Goal: Task Accomplishment & Management: Manage account settings

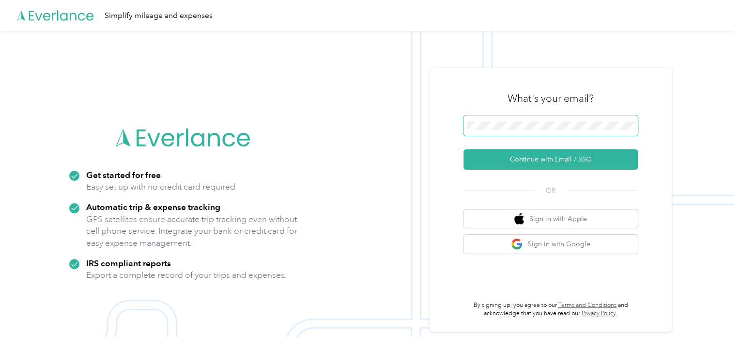
click at [595, 118] on span at bounding box center [551, 125] width 174 height 20
click at [591, 117] on span at bounding box center [551, 125] width 174 height 20
click at [556, 132] on span at bounding box center [551, 125] width 174 height 20
click at [556, 120] on span at bounding box center [551, 125] width 174 height 20
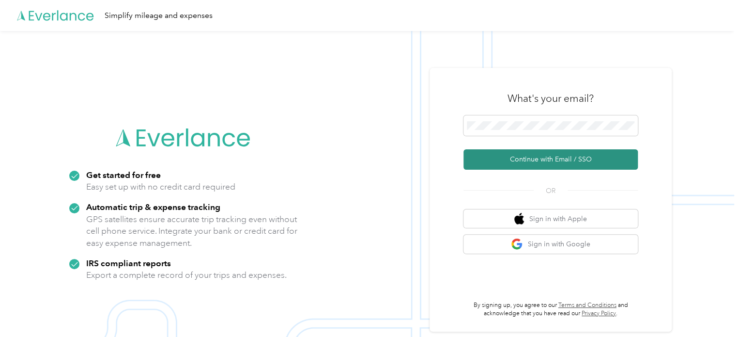
click at [567, 157] on button "Continue with Email / SSO" at bounding box center [551, 159] width 174 height 20
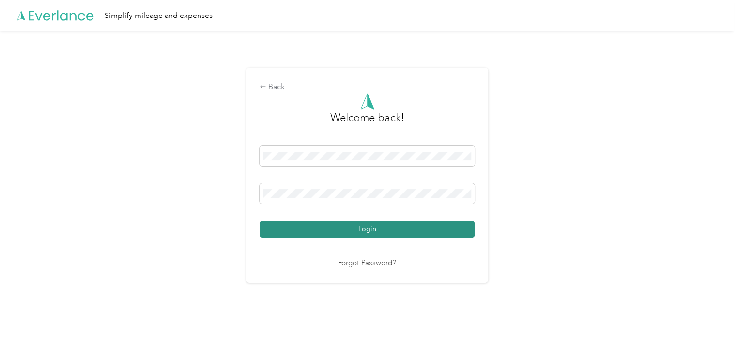
click at [339, 230] on button "Login" at bounding box center [367, 228] width 215 height 17
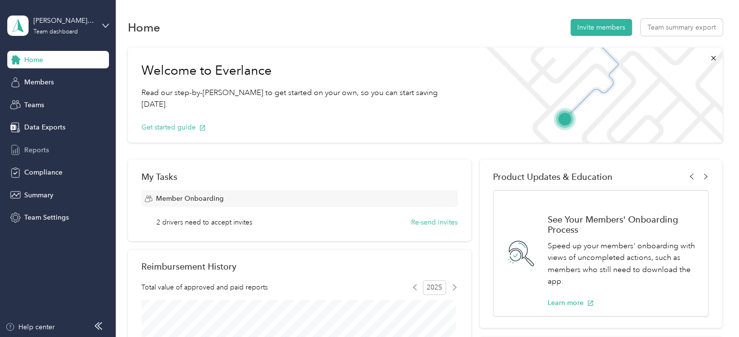
click at [26, 155] on span "Reports" at bounding box center [36, 150] width 25 height 10
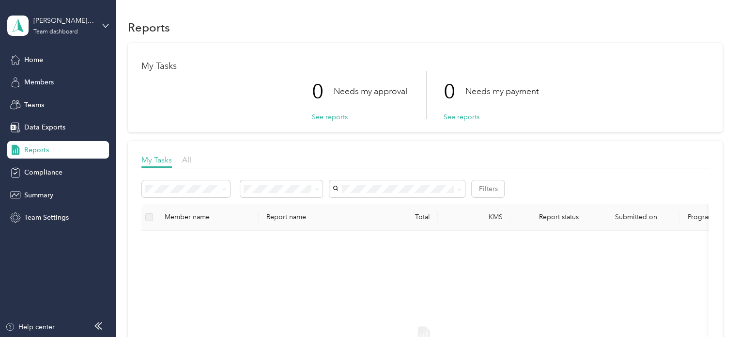
click at [176, 242] on div "All reports" at bounding box center [186, 240] width 75 height 10
click at [46, 195] on span "Summary" at bounding box center [38, 195] width 29 height 10
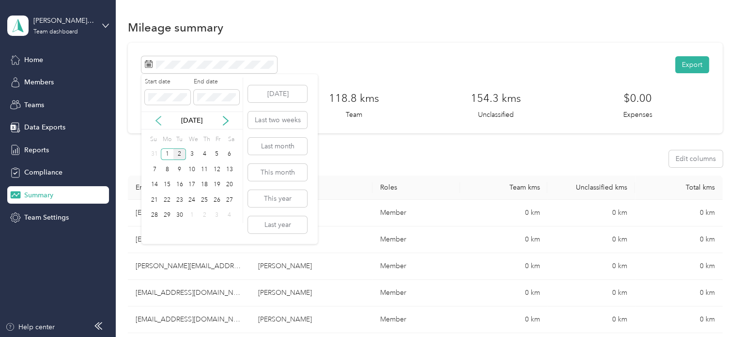
click at [158, 119] on icon at bounding box center [159, 121] width 10 height 10
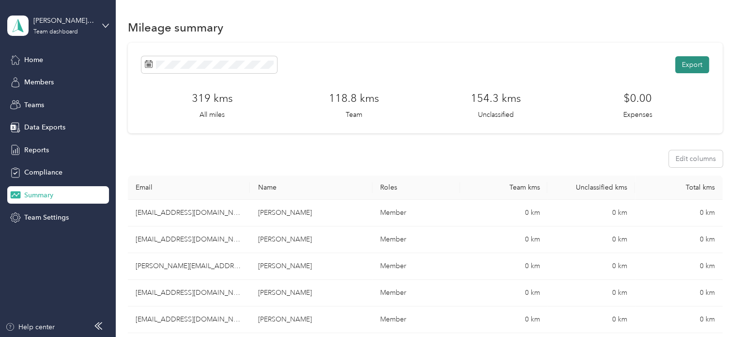
click at [678, 71] on button "Export" at bounding box center [692, 64] width 34 height 17
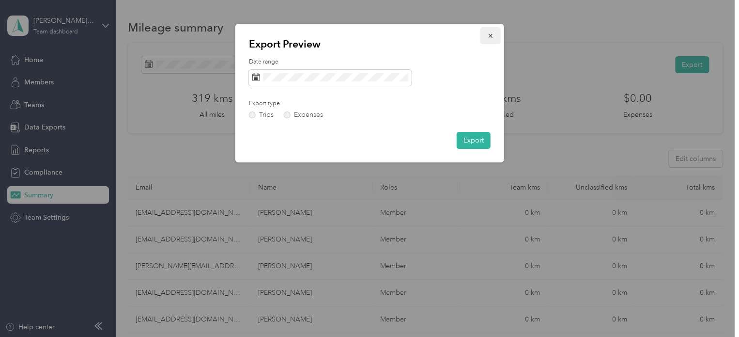
click at [493, 36] on icon "button" at bounding box center [490, 35] width 7 height 7
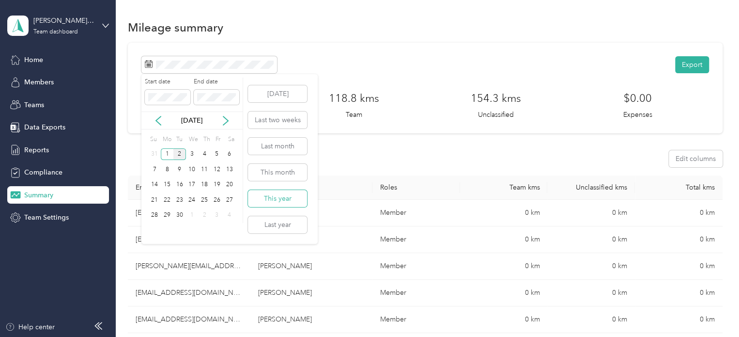
click at [277, 195] on button "This year" at bounding box center [277, 198] width 59 height 17
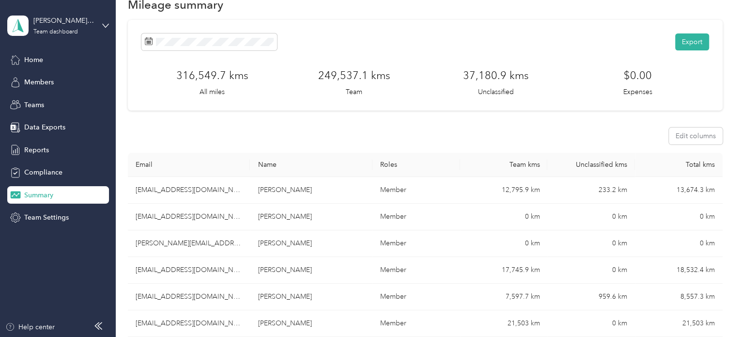
scroll to position [20, 0]
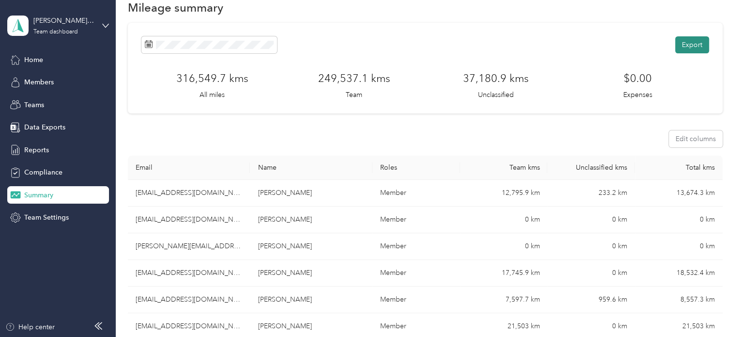
click at [689, 42] on button "Export" at bounding box center [692, 44] width 34 height 17
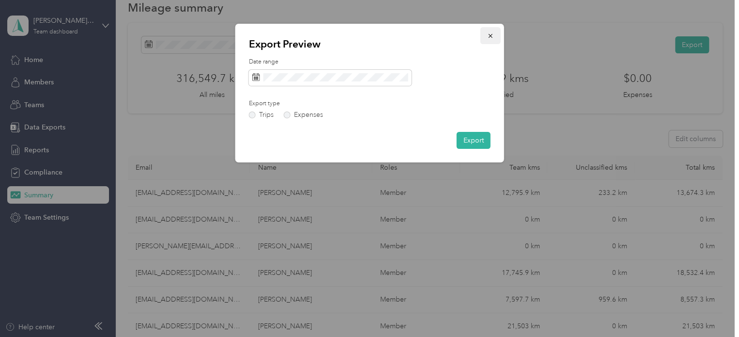
click at [491, 36] on icon "button" at bounding box center [490, 35] width 7 height 7
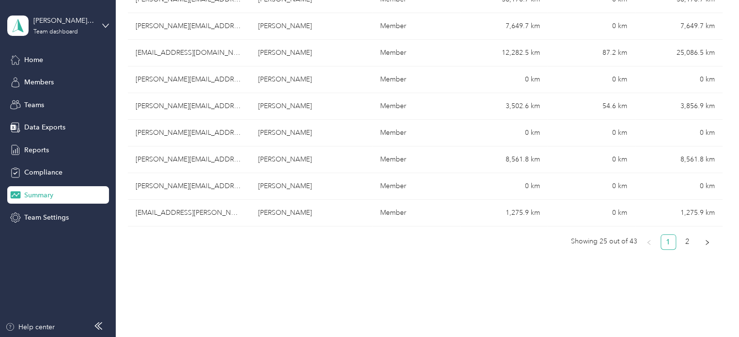
scroll to position [649, 0]
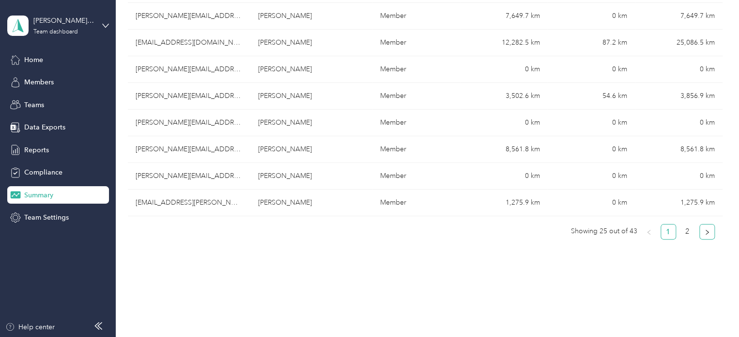
click at [704, 225] on button "button" at bounding box center [706, 231] width 15 height 15
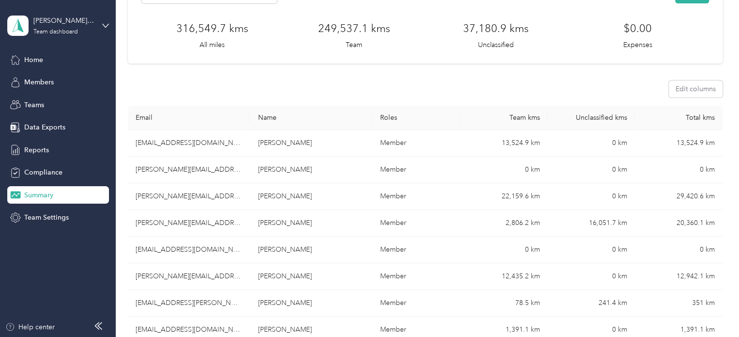
scroll to position [0, 0]
